Goal: Information Seeking & Learning: Learn about a topic

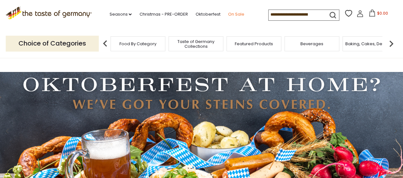
click at [237, 12] on link "On Sale" at bounding box center [236, 14] width 16 height 7
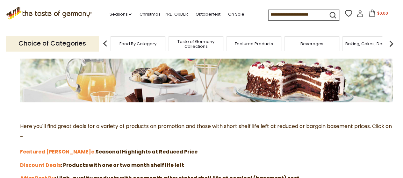
scroll to position [159, 0]
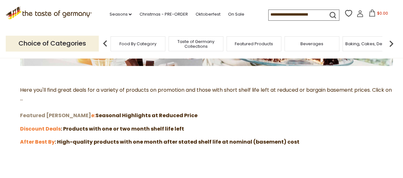
click at [37, 115] on strong "Featured Sal" at bounding box center [55, 115] width 71 height 7
click at [26, 128] on strong "Discount Deals" at bounding box center [40, 128] width 41 height 7
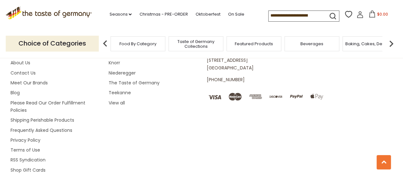
scroll to position [733, 0]
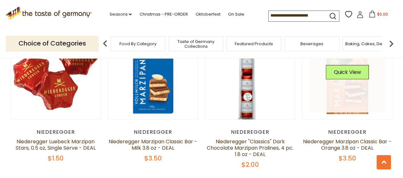
scroll to position [1498, 0]
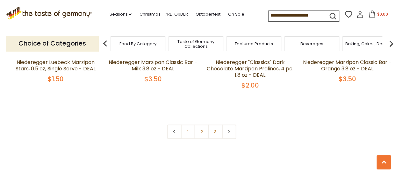
click at [198, 125] on link "2" at bounding box center [201, 132] width 14 height 14
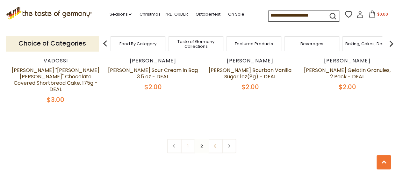
scroll to position [1534, 0]
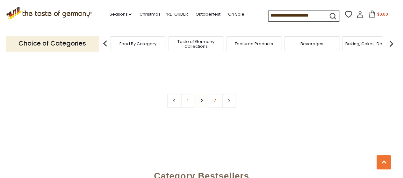
drag, startPoint x: 217, startPoint y: 79, endPoint x: 221, endPoint y: 76, distance: 5.0
click at [217, 94] on link "3" at bounding box center [215, 101] width 14 height 14
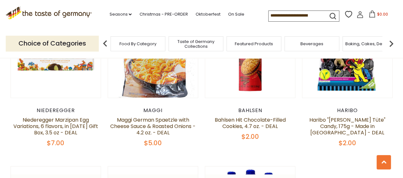
scroll to position [865, 0]
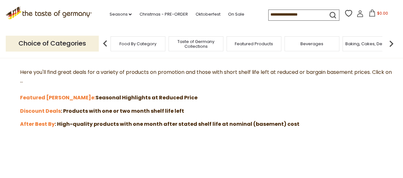
scroll to position [191, 0]
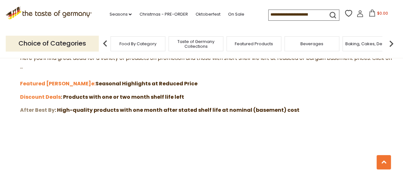
click at [35, 108] on strong "After Best By" at bounding box center [37, 109] width 35 height 7
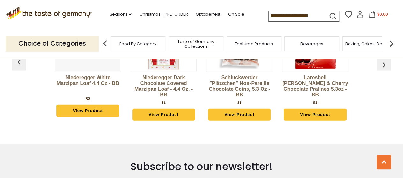
scroll to position [701, 0]
